Goal: Information Seeking & Learning: Learn about a topic

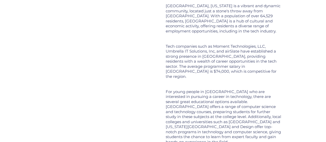
scroll to position [835, 0]
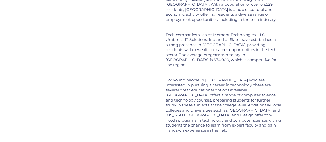
scroll to position [0, 4]
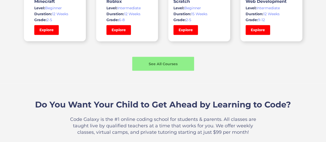
scroll to position [438, 0]
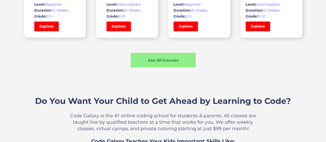
click at [165, 62] on div "See All Courses" at bounding box center [163, 59] width 65 height 5
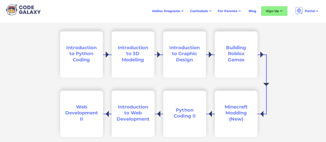
scroll to position [748, 0]
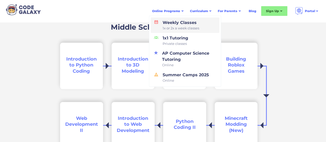
click at [170, 23] on div "Weekly Classes 1x or 2x a week classes" at bounding box center [180, 25] width 39 height 11
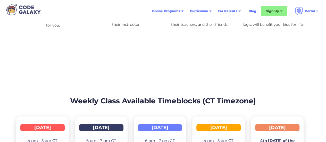
scroll to position [773, 0]
